Goal: Information Seeking & Learning: Check status

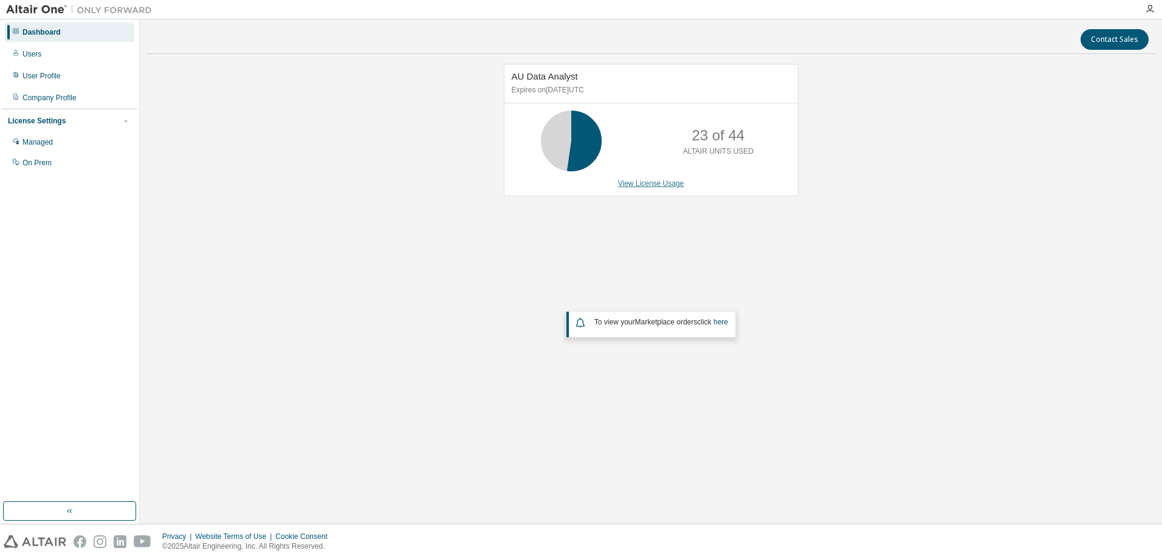
click at [655, 182] on link "View License Usage" at bounding box center [651, 183] width 66 height 9
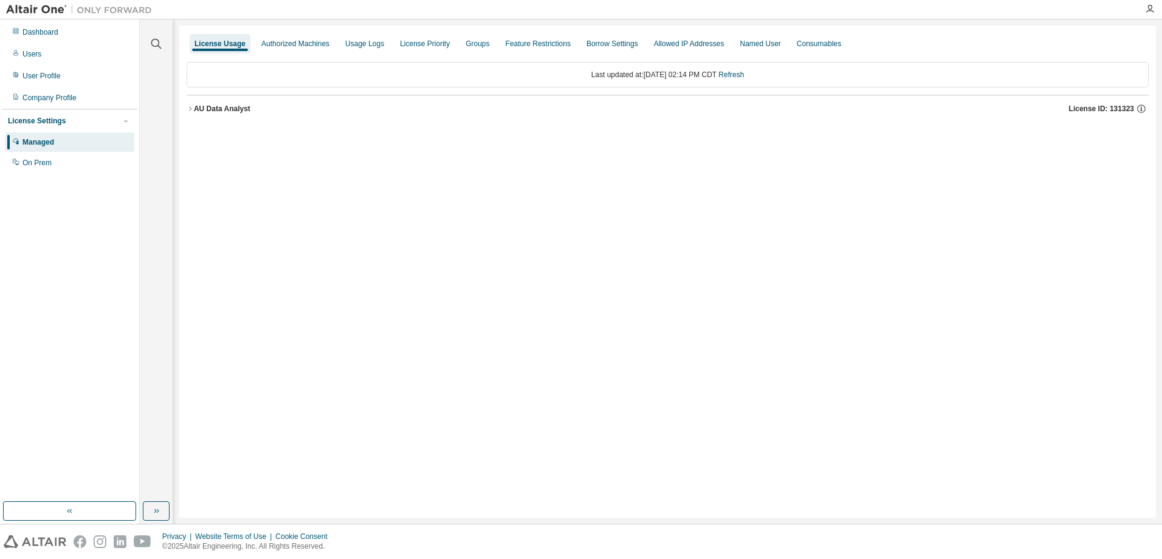
click at [238, 108] on div "AU Data Analyst" at bounding box center [222, 109] width 57 height 10
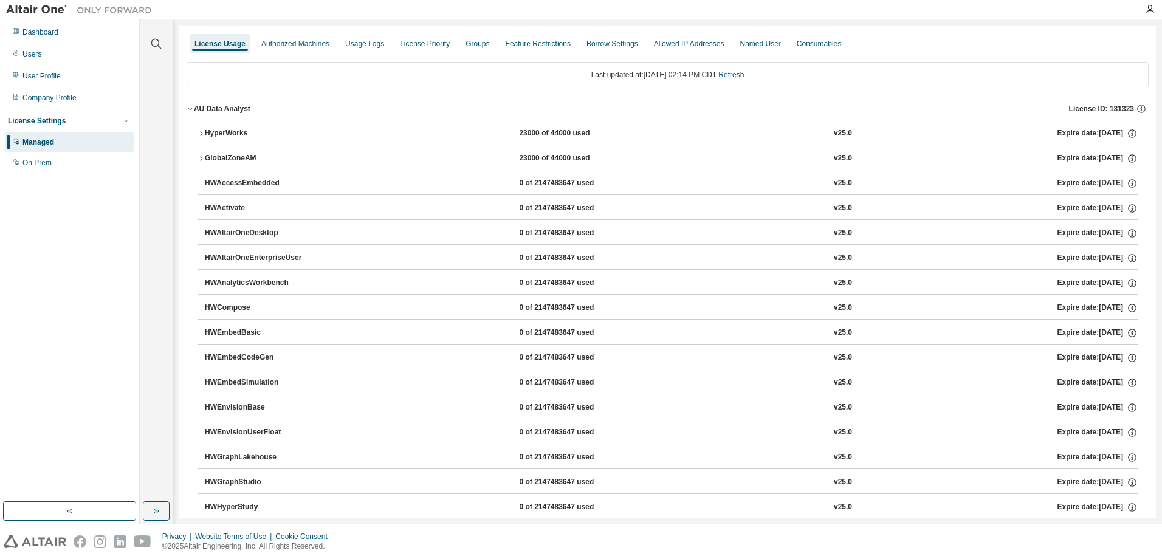
click at [251, 131] on div "HyperWorks" at bounding box center [259, 133] width 109 height 11
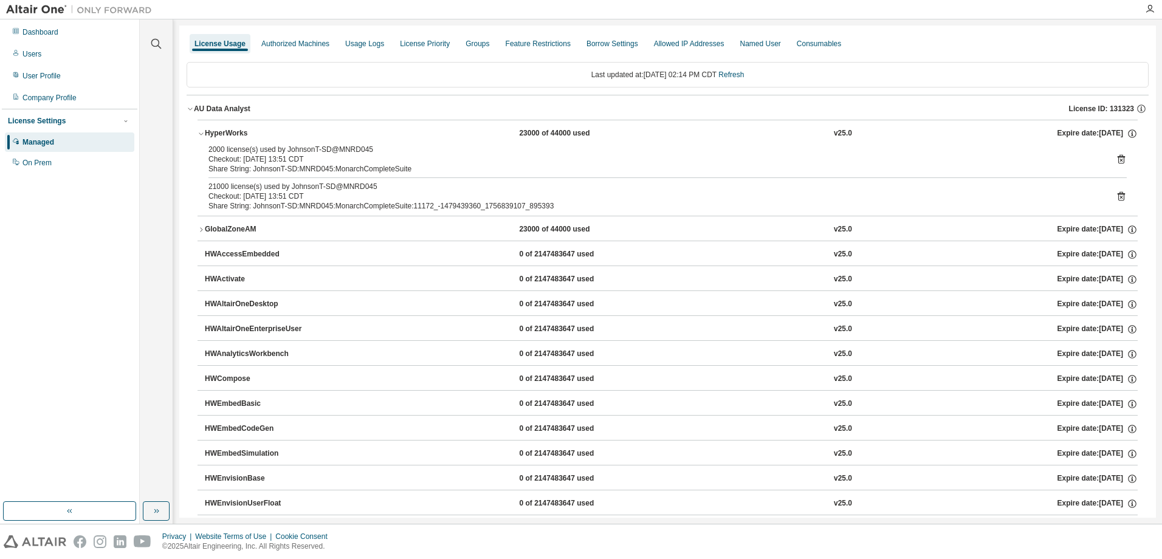
click at [1118, 156] on icon at bounding box center [1121, 159] width 7 height 9
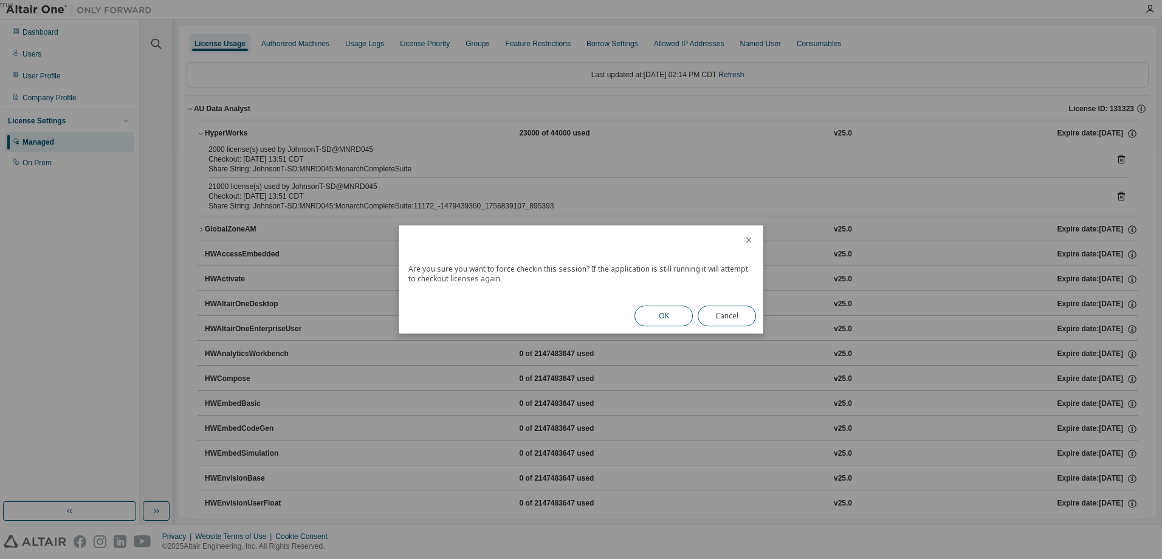
click at [681, 324] on button "OK" at bounding box center [664, 316] width 58 height 21
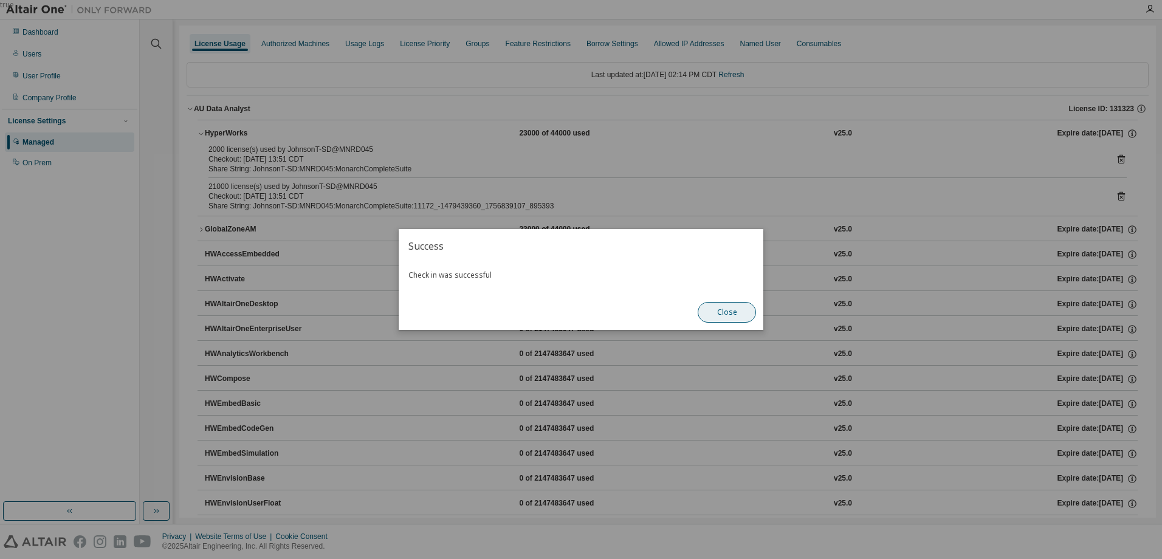
click at [725, 307] on button "Close" at bounding box center [727, 312] width 58 height 21
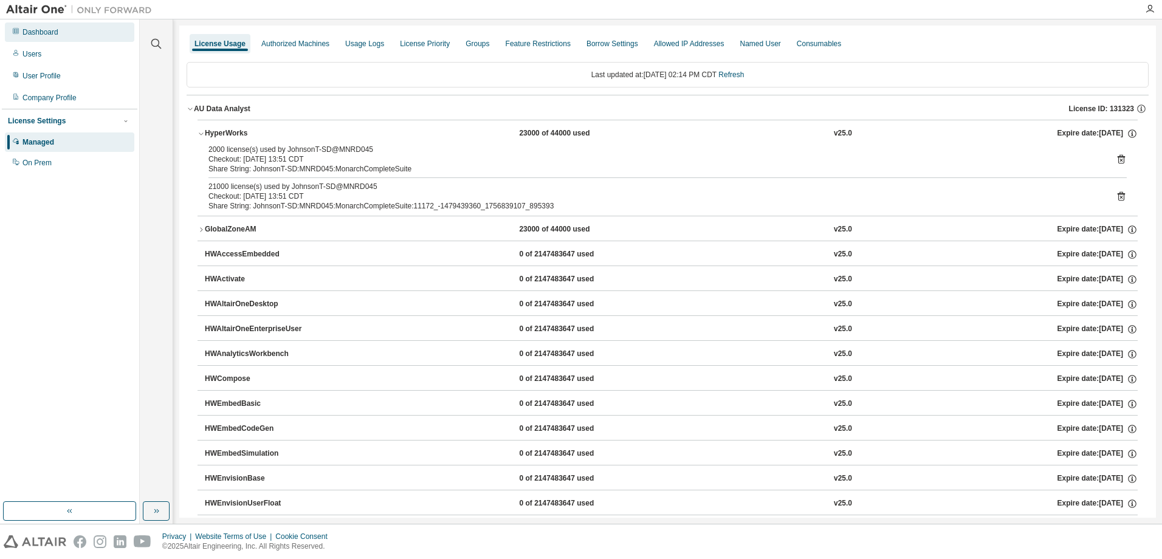
click at [45, 30] on div "Dashboard" at bounding box center [40, 32] width 36 height 10
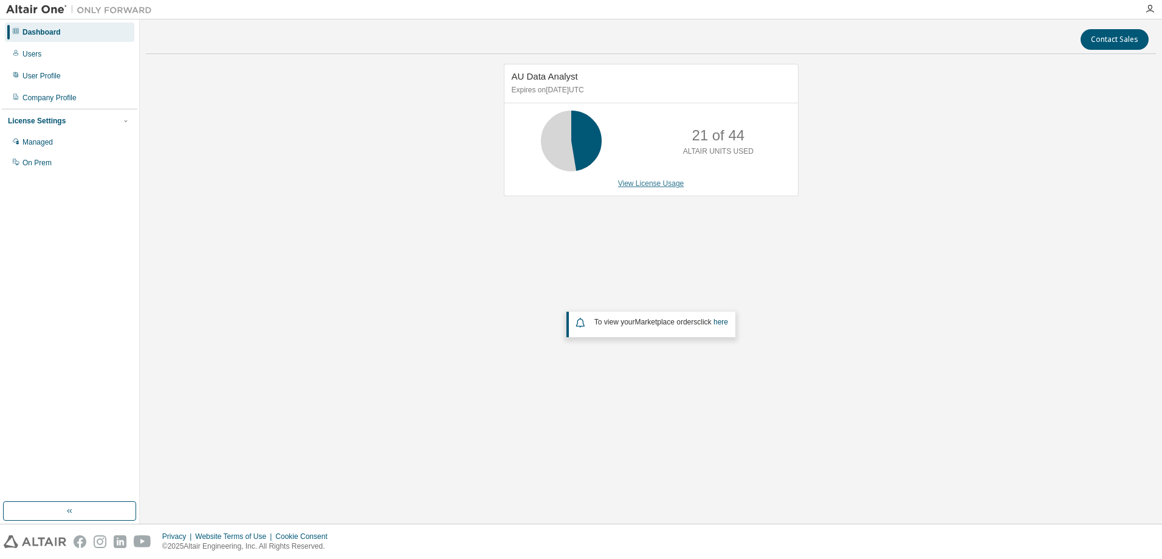
click at [633, 181] on link "View License Usage" at bounding box center [651, 183] width 66 height 9
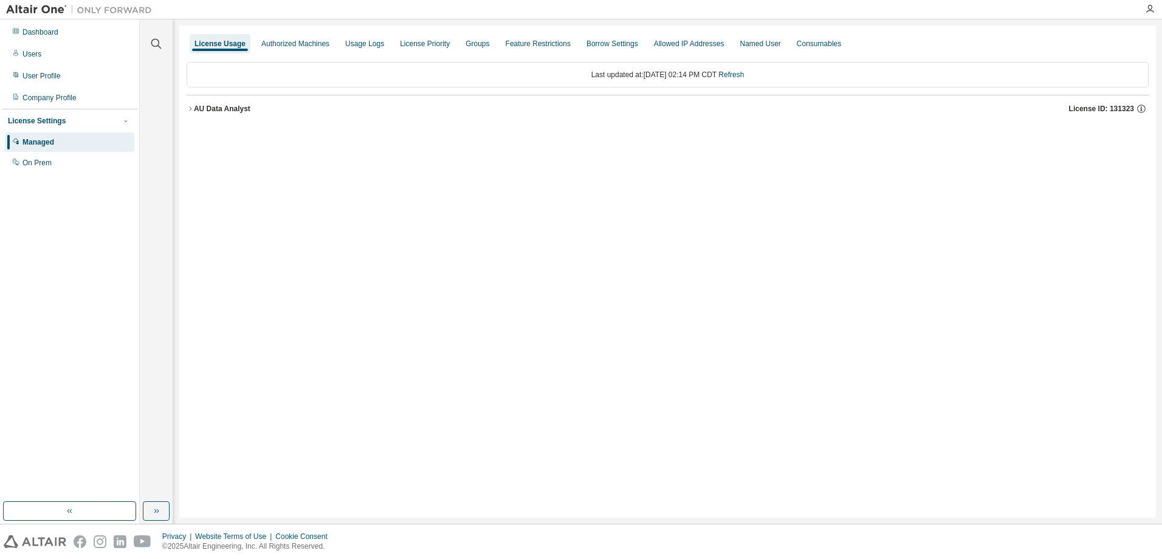
click at [215, 108] on div "AU Data Analyst" at bounding box center [222, 109] width 57 height 10
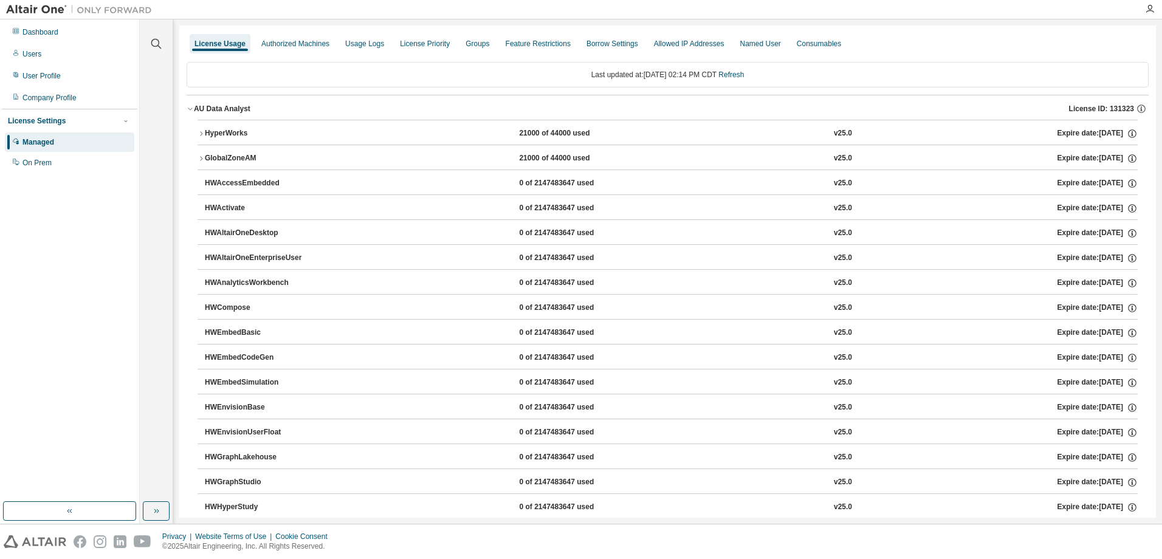
click at [221, 124] on button "HyperWorks 21000 of 44000 used v25.0 Expire date: [DATE]" at bounding box center [668, 133] width 940 height 27
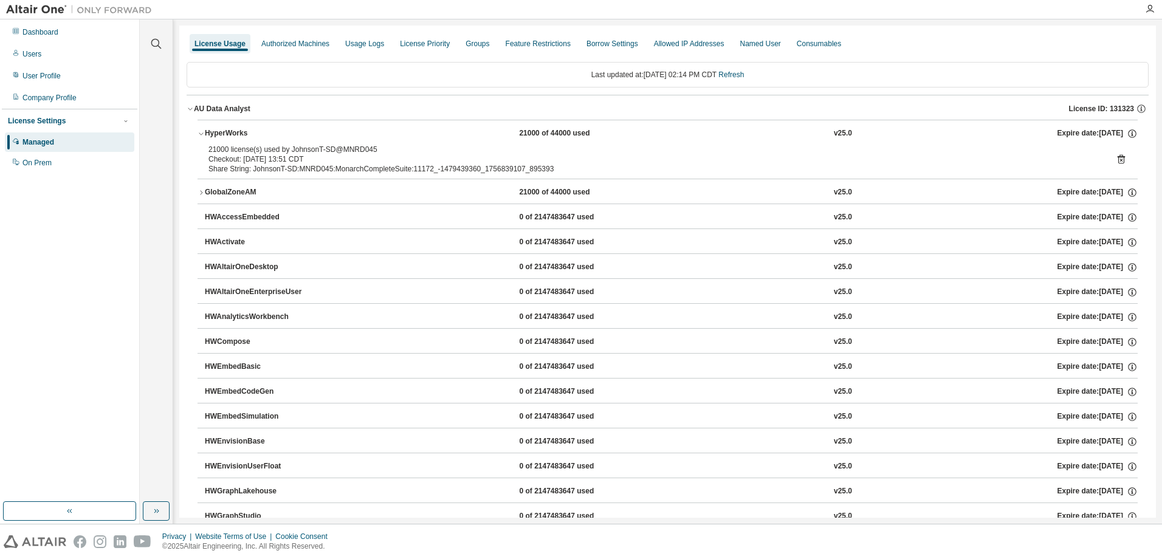
click at [1118, 155] on icon at bounding box center [1121, 159] width 7 height 9
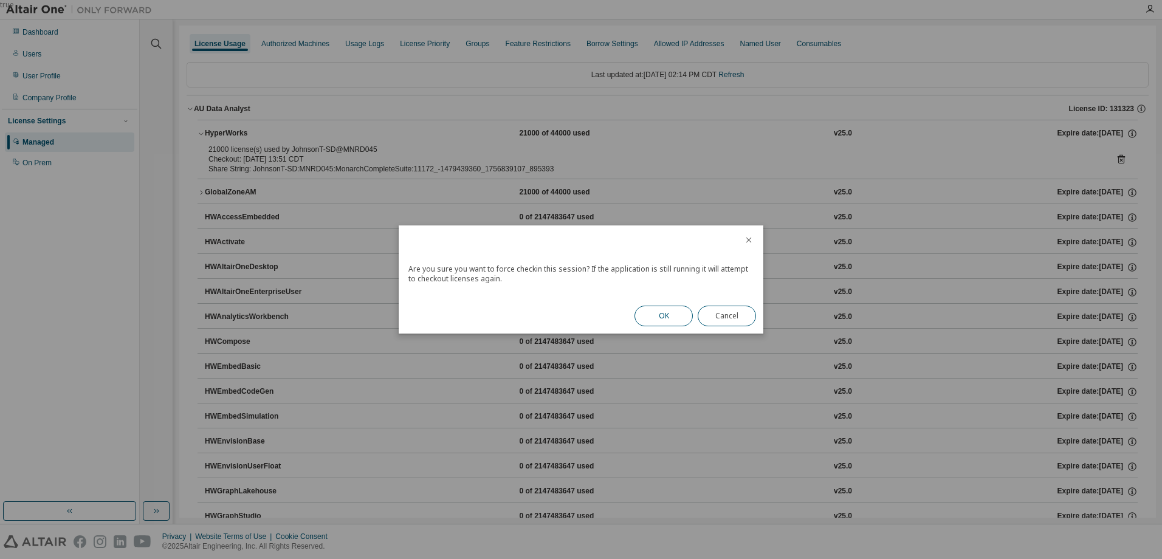
click at [669, 308] on button "OK" at bounding box center [664, 316] width 58 height 21
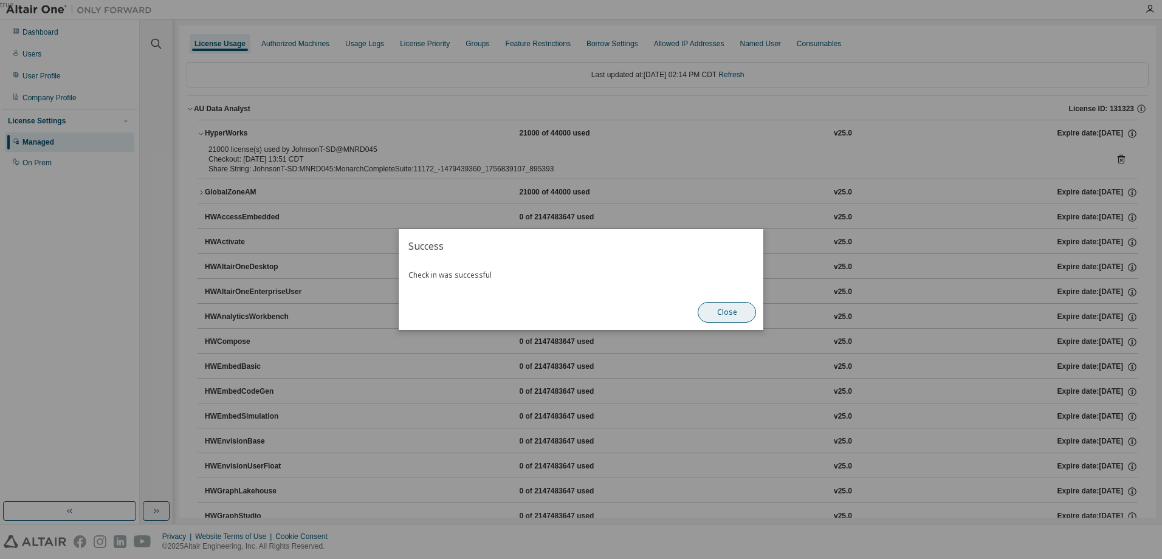
click at [721, 322] on button "Close" at bounding box center [727, 312] width 58 height 21
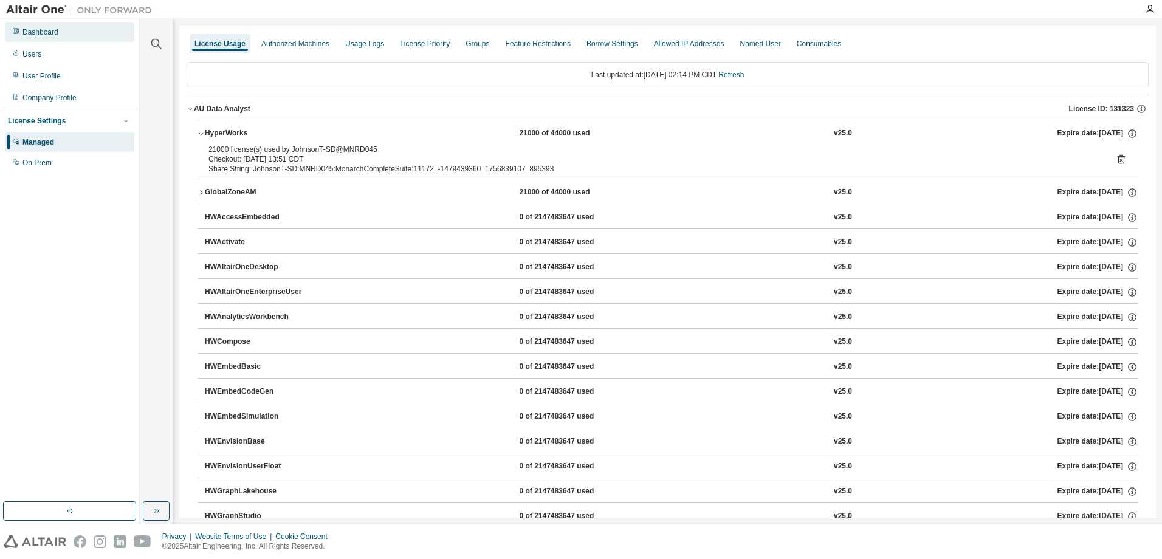
click at [37, 31] on div "Dashboard" at bounding box center [40, 32] width 36 height 10
